Goal: Task Accomplishment & Management: Manage account settings

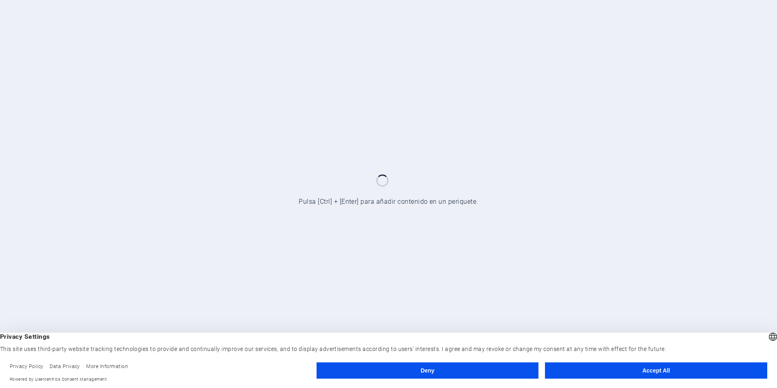
click at [691, 372] on button "Accept All" at bounding box center [656, 370] width 222 height 16
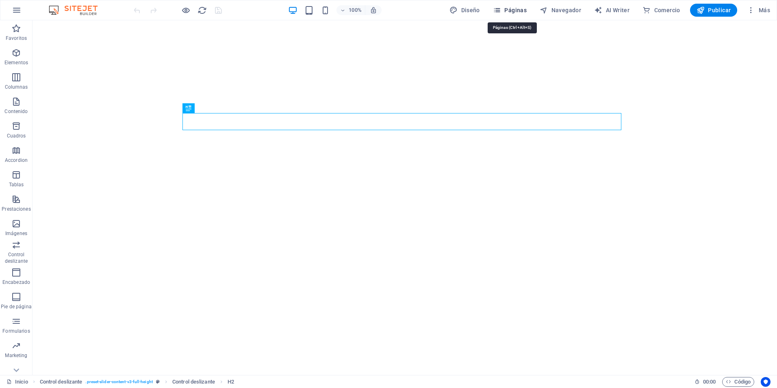
click at [513, 12] on span "Páginas" at bounding box center [510, 10] width 34 height 8
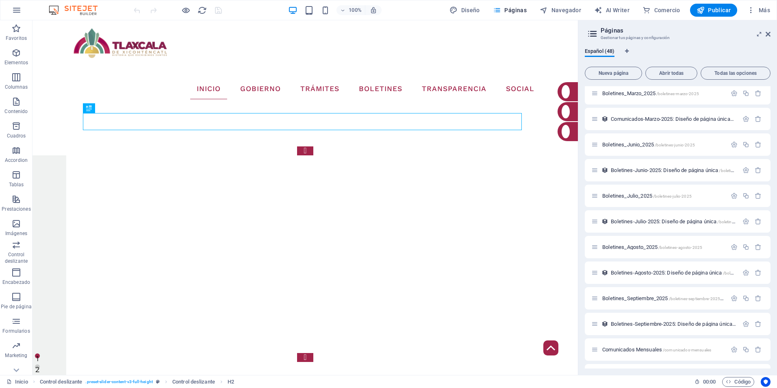
scroll to position [947, 0]
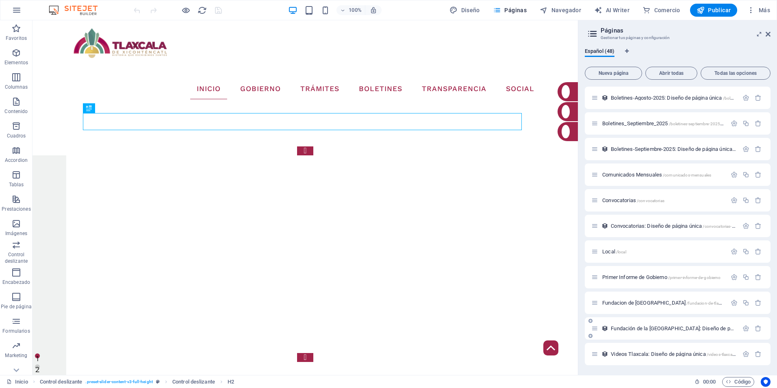
click at [640, 329] on span "Fundación de la [GEOGRAPHIC_DATA]: Diseño de página única /fundacion-de-la-ciud…" at bounding box center [726, 328] width 230 height 6
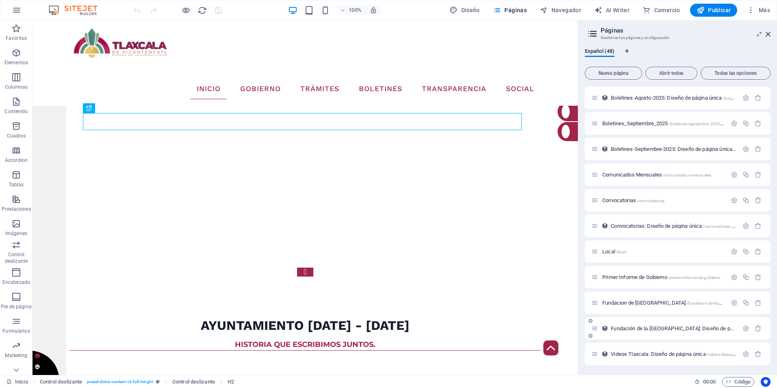
scroll to position [926, 0]
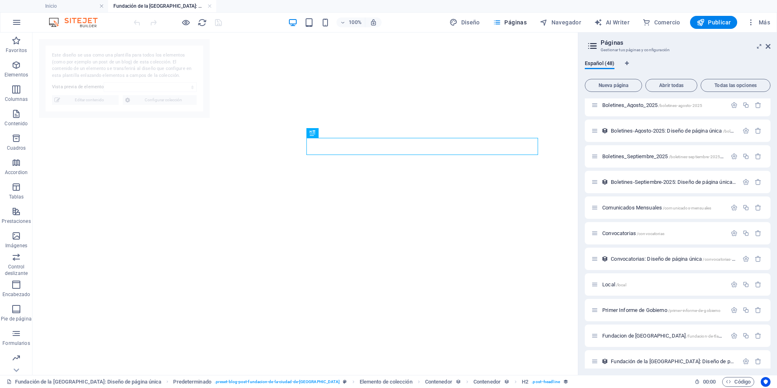
select select "68dd6579c637cfd02907f7b3"
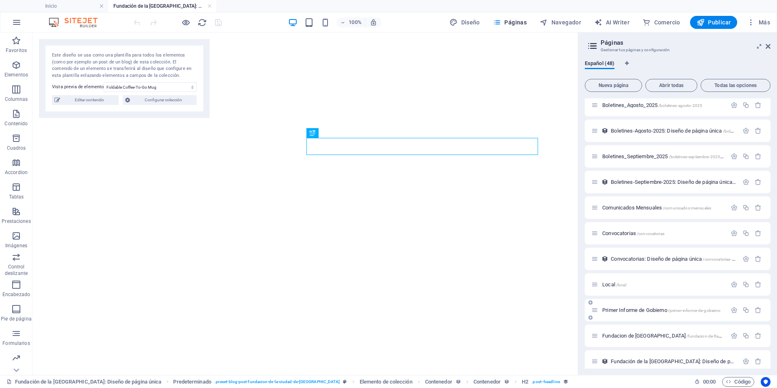
scroll to position [959, 0]
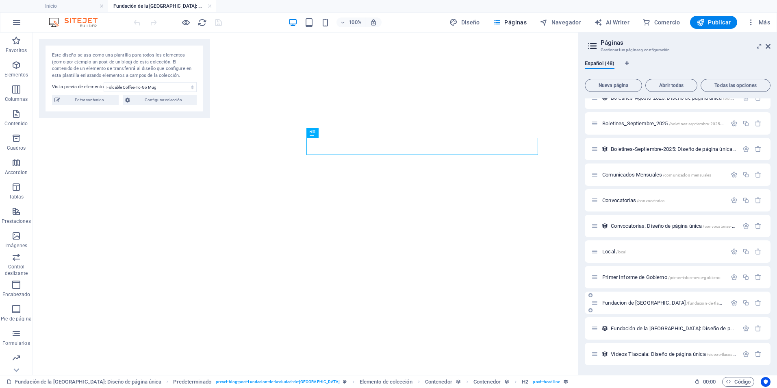
click at [629, 301] on span "Fundacion de Tlaxcala /fundacion-de-tlaxcala" at bounding box center [664, 302] width 125 height 6
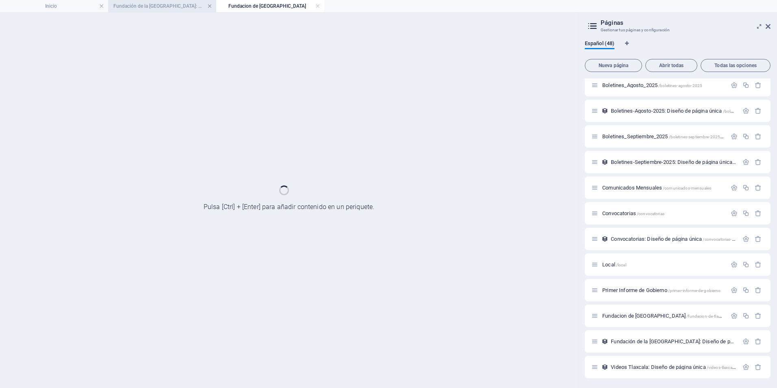
click at [209, 7] on link at bounding box center [209, 6] width 5 height 8
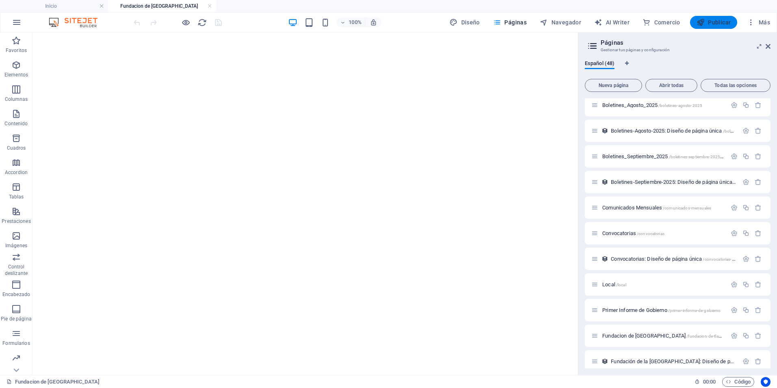
click at [709, 23] on span "Publicar" at bounding box center [713, 22] width 35 height 8
